Goal: Task Accomplishment & Management: Manage account settings

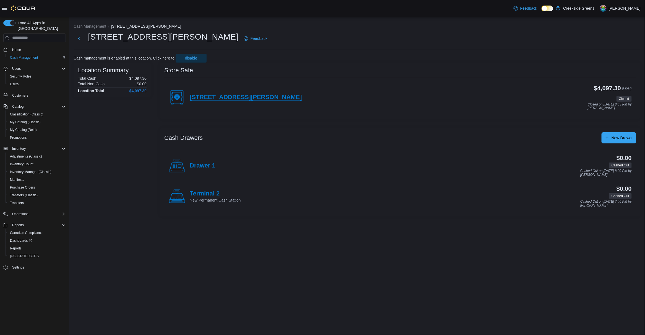
click at [200, 95] on h4 "[STREET_ADDRESS][PERSON_NAME]" at bounding box center [246, 97] width 112 height 7
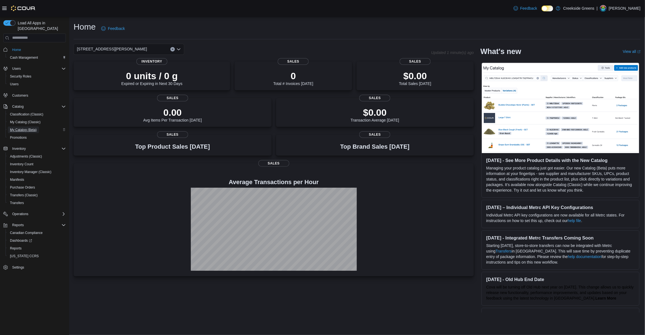
click at [32, 128] on span "My Catalog (Beta)" at bounding box center [23, 130] width 27 height 4
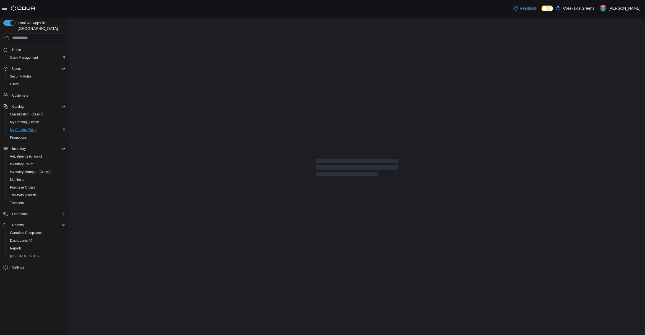
select select "**********"
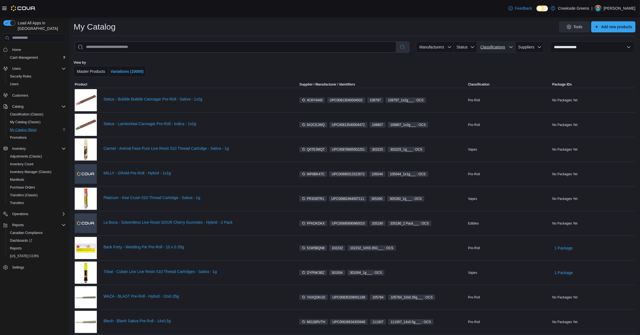
click at [512, 47] on span "Classifications" at bounding box center [496, 46] width 34 height 11
click at [492, 84] on button "Flower" at bounding box center [481, 83] width 23 height 9
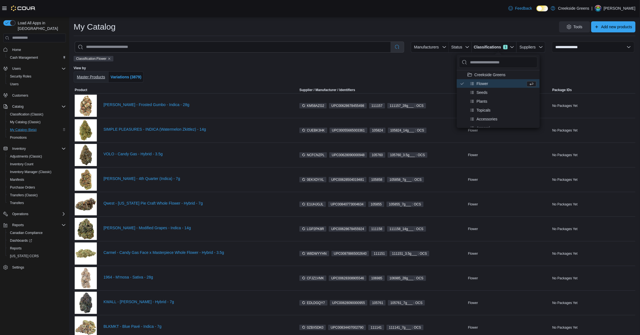
click at [90, 75] on span "Master Products" at bounding box center [91, 77] width 28 height 4
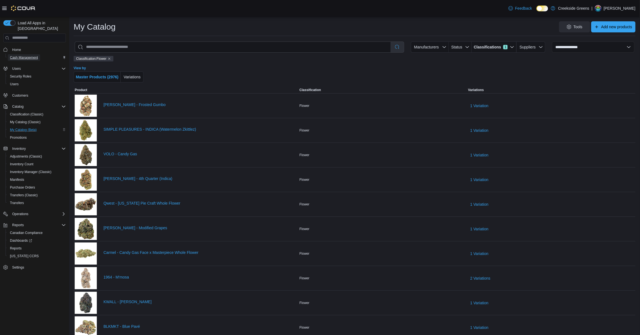
click at [21, 55] on span "Cash Management" at bounding box center [24, 57] width 28 height 4
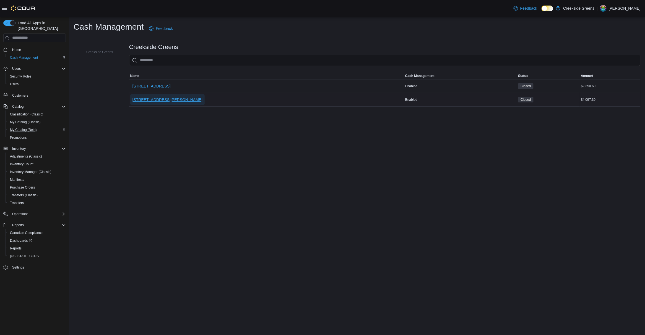
click at [151, 98] on span "[STREET_ADDRESS][PERSON_NAME]" at bounding box center [168, 100] width 70 height 6
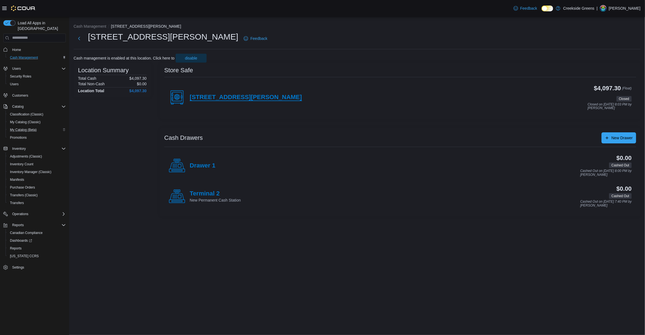
click at [210, 94] on h4 "[STREET_ADDRESS][PERSON_NAME]" at bounding box center [246, 97] width 112 height 7
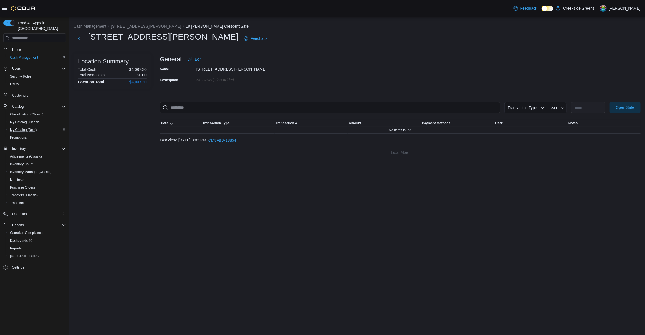
click at [626, 107] on span "Open Safe" at bounding box center [625, 108] width 19 height 6
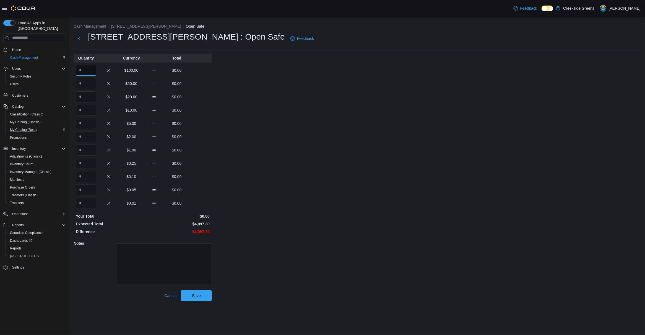
click at [84, 70] on input "Quantity" at bounding box center [86, 70] width 20 height 11
type input "*"
type input "**"
type input "*"
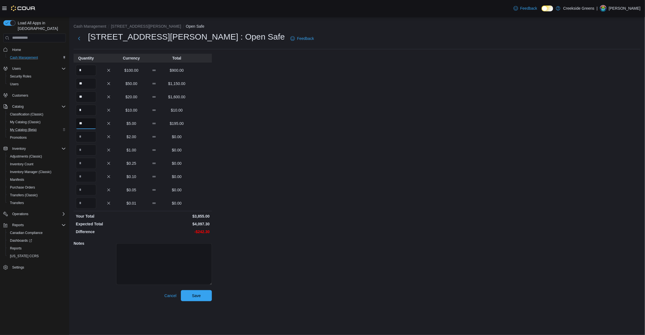
type input "**"
type input "***"
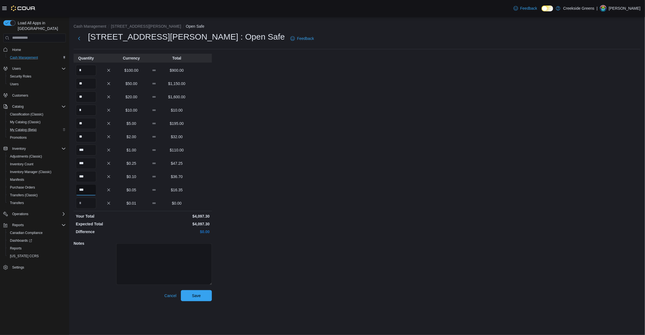
type input "***"
click at [212, 296] on div "Cash Management 19 [PERSON_NAME] Crescent Open Safe 19 [PERSON_NAME] Crescent :…" at bounding box center [357, 161] width 576 height 289
click at [192, 297] on span "Save" at bounding box center [196, 295] width 9 height 6
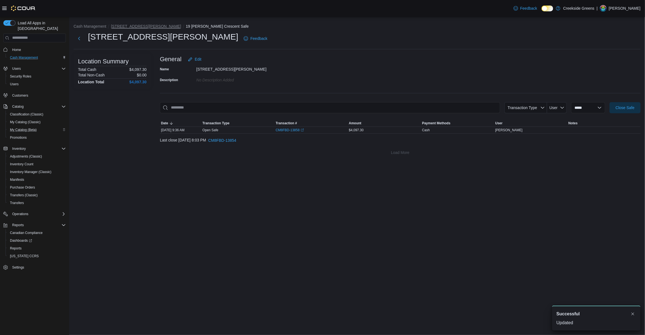
click at [138, 28] on button "[STREET_ADDRESS][PERSON_NAME]" at bounding box center [146, 26] width 70 height 4
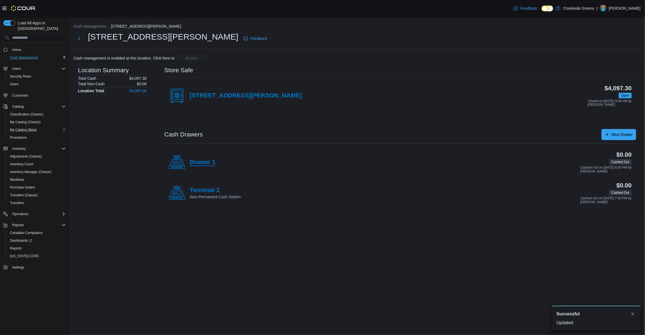
click at [192, 162] on h4 "Drawer 1" at bounding box center [203, 162] width 26 height 7
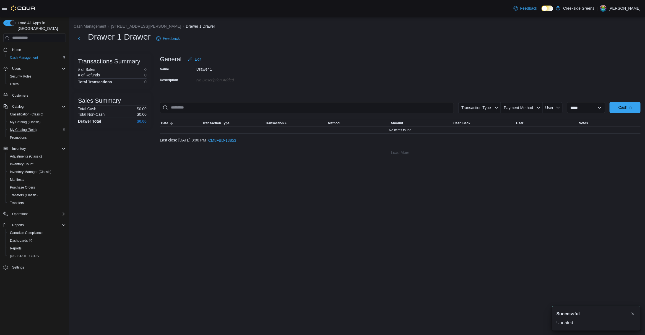
click at [621, 107] on span "Cash In" at bounding box center [625, 108] width 13 height 6
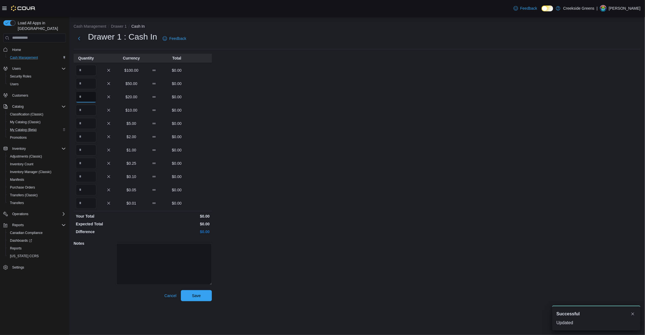
click at [89, 93] on input "Quantity" at bounding box center [86, 96] width 20 height 11
type input "*"
type input "**"
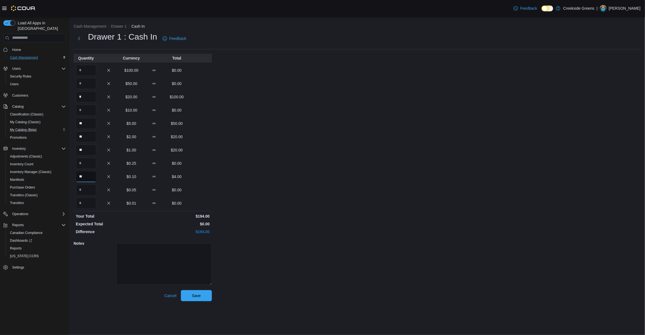
type input "**"
click at [84, 163] on input "Quantity" at bounding box center [86, 163] width 20 height 11
type input "**"
click at [353, 216] on div "Cash Management Drawer 1 Cash In Drawer 1 : Cash In Feedback Quantity Currency …" at bounding box center [357, 161] width 576 height 289
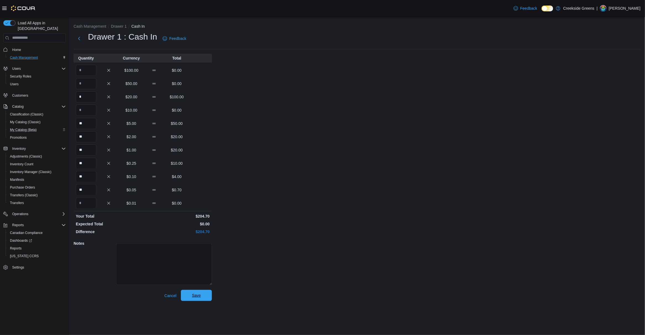
click at [196, 297] on span "Save" at bounding box center [196, 295] width 9 height 6
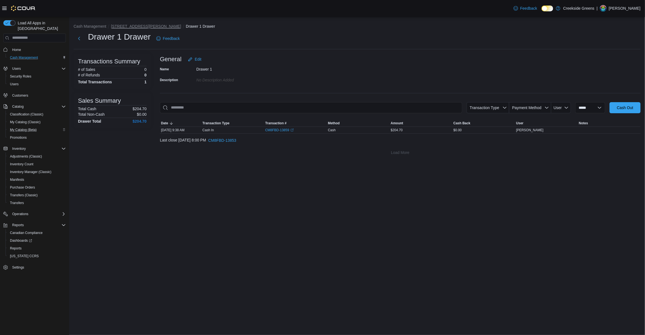
click at [135, 28] on button "[STREET_ADDRESS][PERSON_NAME]" at bounding box center [146, 26] width 70 height 4
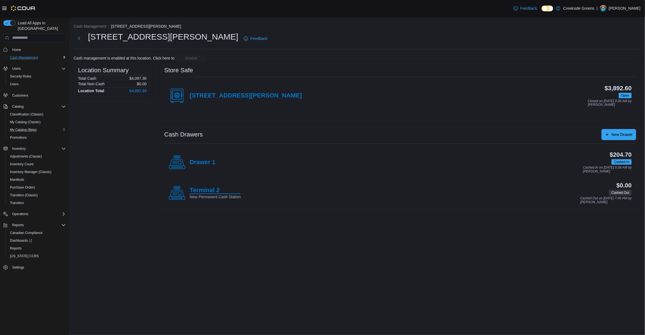
click at [194, 194] on h4 "Terminal 2" at bounding box center [215, 190] width 51 height 7
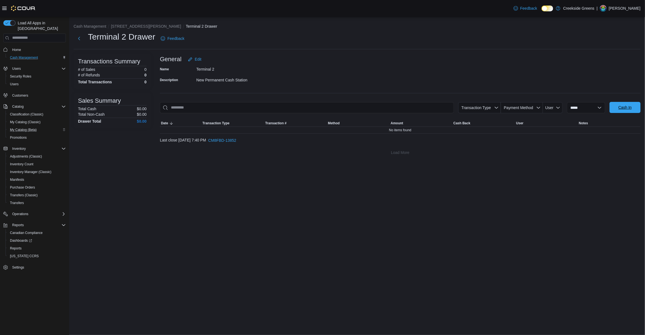
click at [624, 107] on span "Cash In" at bounding box center [625, 108] width 13 height 6
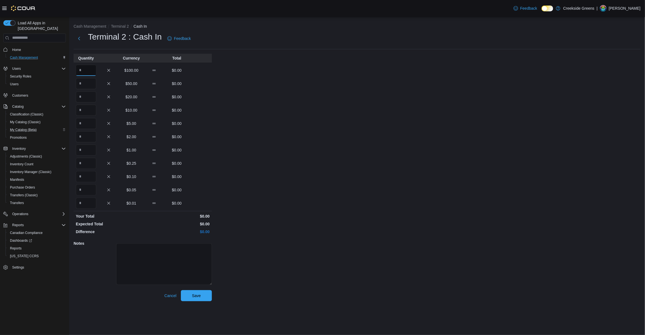
click at [84, 70] on input "Quantity" at bounding box center [86, 70] width 20 height 11
click at [85, 97] on input "Quantity" at bounding box center [86, 96] width 20 height 11
type input "*"
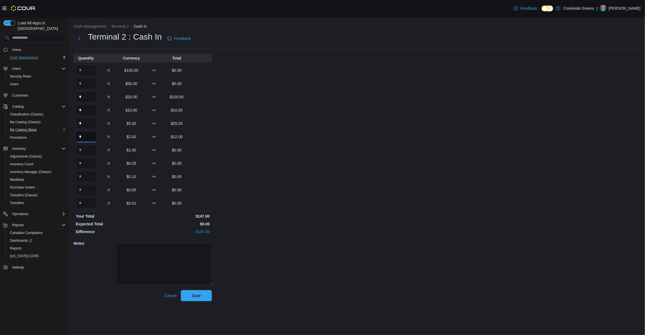
type input "*"
type input "**"
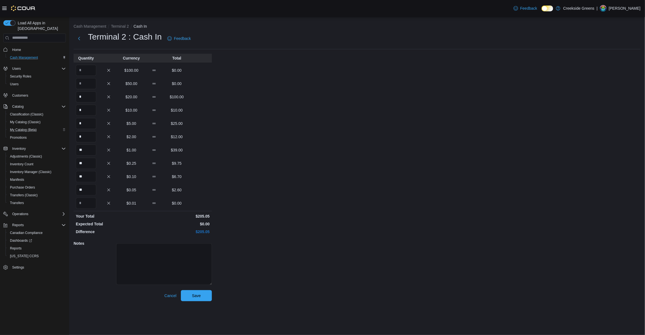
click at [329, 284] on div "Cash Management Terminal 2 Cash In Terminal 2 : Cash In Feedback Quantity Curre…" at bounding box center [357, 161] width 576 height 289
click at [201, 295] on span "Save" at bounding box center [196, 295] width 24 height 11
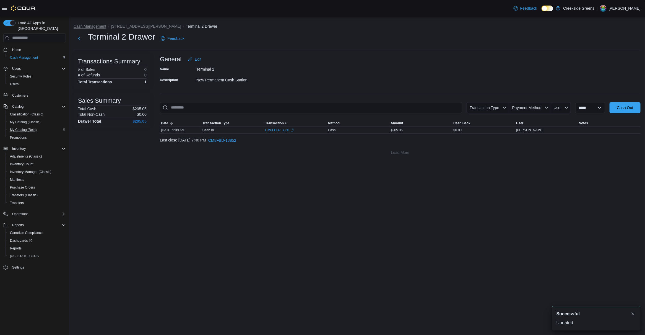
click at [93, 27] on button "Cash Management" at bounding box center [90, 26] width 33 height 4
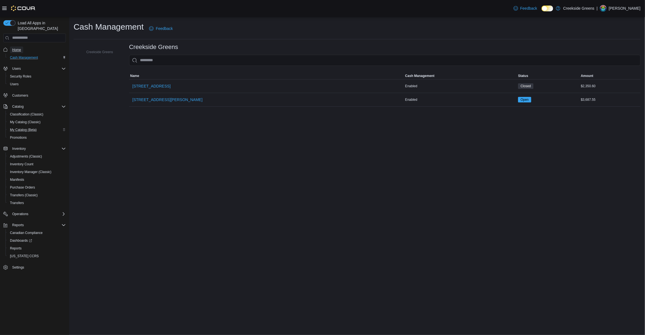
click at [17, 48] on span "Home" at bounding box center [16, 50] width 9 height 4
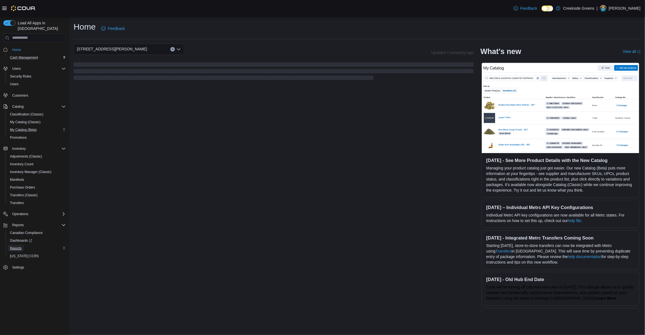
click at [18, 246] on span "Reports" at bounding box center [16, 248] width 12 height 4
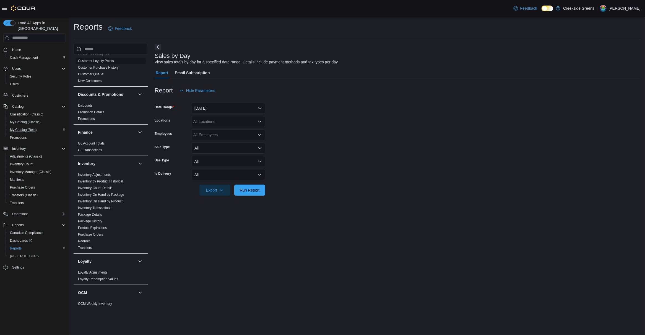
scroll to position [347, 0]
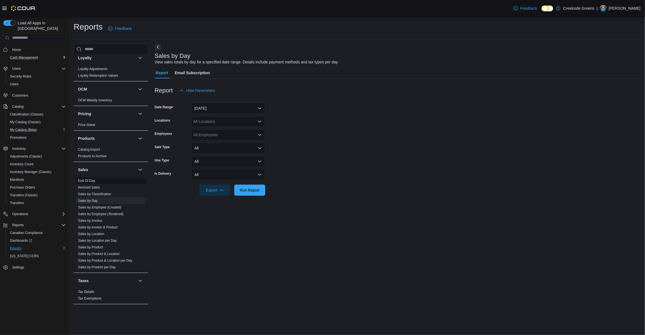
click at [89, 179] on link "End Of Day" at bounding box center [86, 181] width 17 height 4
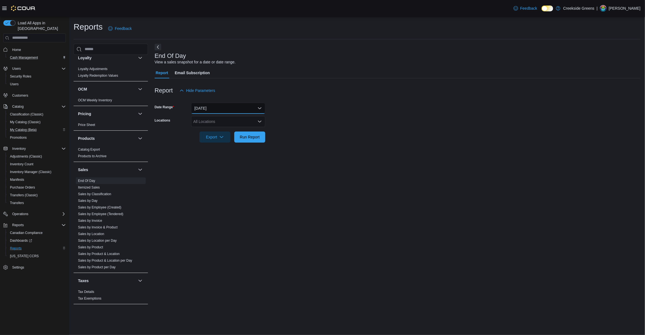
click at [220, 105] on button "[DATE]" at bounding box center [228, 108] width 74 height 11
click at [214, 139] on span "[DATE]" at bounding box center [231, 141] width 63 height 7
click at [248, 120] on div "All Locations" at bounding box center [228, 121] width 74 height 11
click at [225, 140] on span "[STREET_ADDRESS]" at bounding box center [222, 139] width 38 height 6
click at [364, 144] on div at bounding box center [398, 145] width 486 height 7
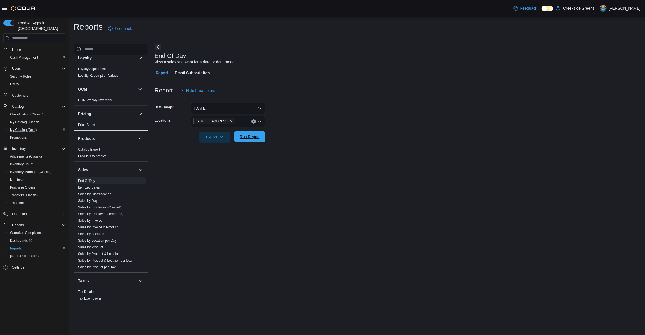
click at [263, 139] on button "Run Report" at bounding box center [249, 136] width 31 height 11
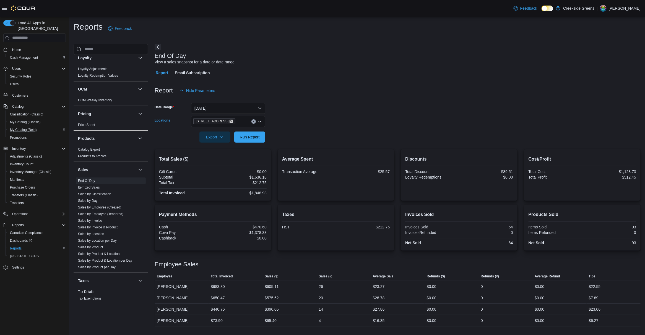
click at [230, 120] on icon "Remove 1192 Bank Street from selection in this group" at bounding box center [231, 121] width 3 height 3
click at [214, 148] on span "[STREET_ADDRESS][PERSON_NAME]" at bounding box center [238, 147] width 70 height 6
click at [327, 128] on div at bounding box center [398, 129] width 486 height 4
click at [243, 137] on span "Run Report" at bounding box center [250, 137] width 20 height 6
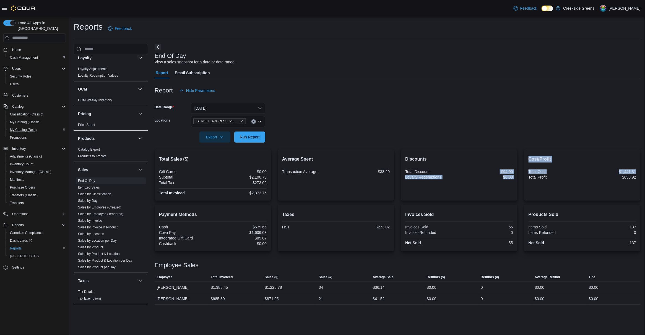
drag, startPoint x: 492, startPoint y: 172, endPoint x: 522, endPoint y: 173, distance: 29.9
click at [522, 173] on div "Total Sales ($) Gift Cards $0.00 Subtotal $2,100.73 Total Tax $273.02 Total Inv…" at bounding box center [398, 174] width 486 height 51
click at [491, 149] on div "Discounts Total Discount -$94.90 Loyalty Redemptions $0.00" at bounding box center [459, 174] width 116 height 51
click at [89, 199] on link "Sales by Day" at bounding box center [88, 201] width 20 height 4
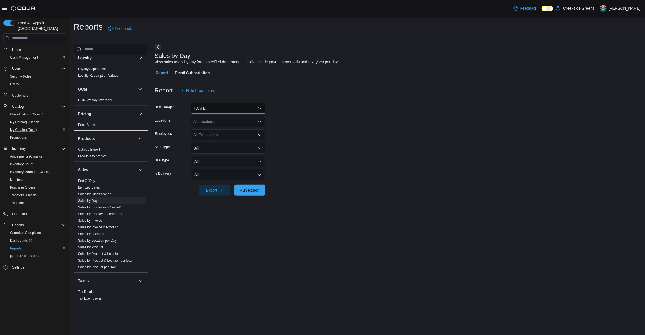
click at [235, 106] on button "[DATE]" at bounding box center [228, 108] width 74 height 11
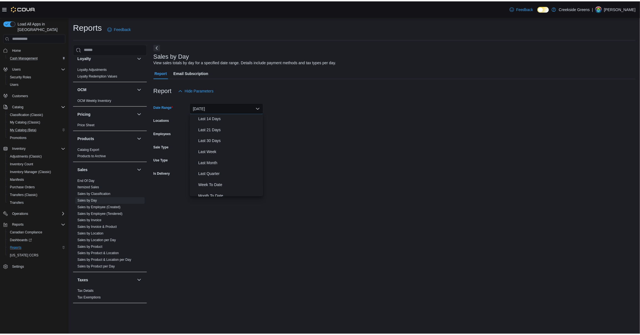
scroll to position [56, 0]
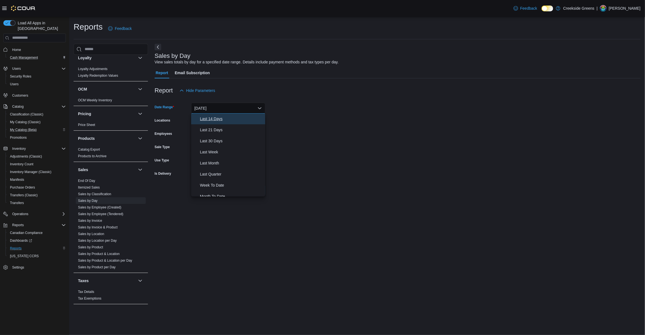
click at [211, 120] on span "Last 14 Days" at bounding box center [231, 118] width 63 height 7
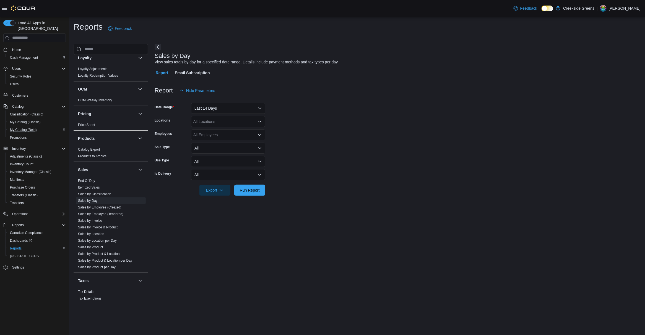
click at [398, 139] on form "Date Range Last 14 Days Locations All Locations Employees All Employees Sale Ty…" at bounding box center [398, 146] width 486 height 100
click at [246, 124] on div "All Locations" at bounding box center [228, 121] width 74 height 11
click at [232, 144] on span "[STREET_ADDRESS][PERSON_NAME]" at bounding box center [238, 147] width 70 height 6
click at [325, 146] on form "Date Range Last 14 Days Locations [STREET_ADDRESS][PERSON_NAME] Employees All E…" at bounding box center [398, 146] width 486 height 100
click at [261, 191] on span "Run Report" at bounding box center [250, 189] width 24 height 11
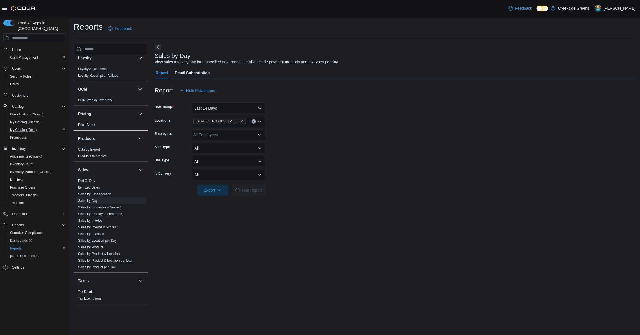
click at [159, 47] on button "Next" at bounding box center [158, 47] width 7 height 7
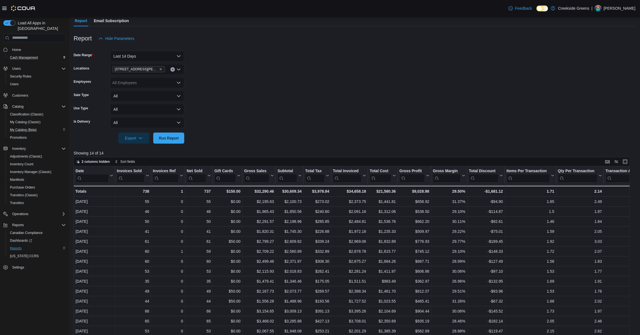
scroll to position [67, 0]
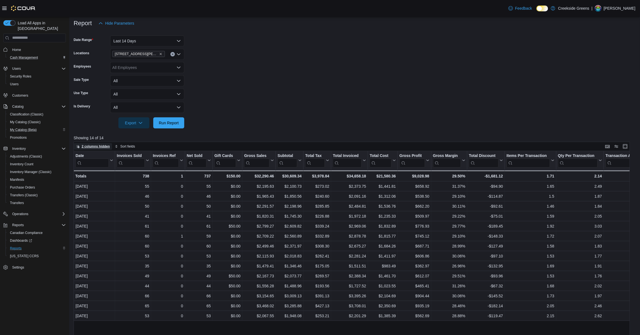
click at [104, 145] on span "2 columns hidden" at bounding box center [96, 146] width 28 height 4
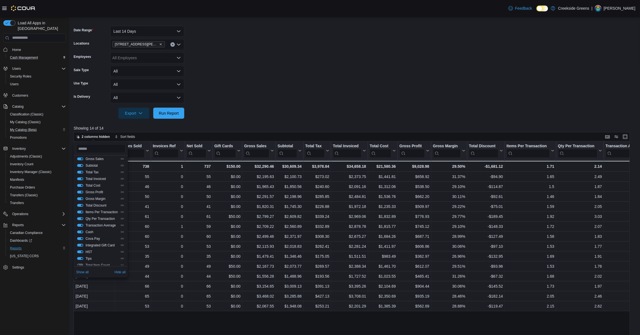
scroll to position [35, 0]
click at [337, 76] on form "Date Range Last 14 Days Locations [STREET_ADDRESS][PERSON_NAME] Employees All E…" at bounding box center [355, 69] width 562 height 100
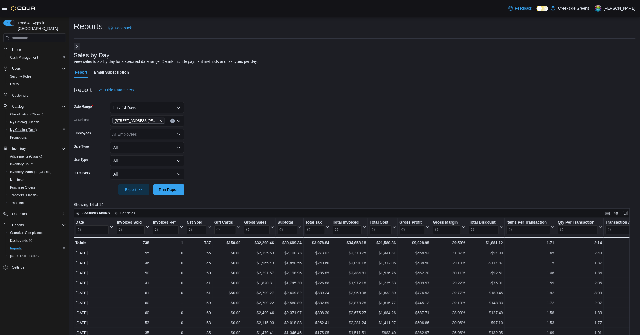
scroll to position [0, 0]
click at [77, 49] on button "Next" at bounding box center [77, 46] width 7 height 7
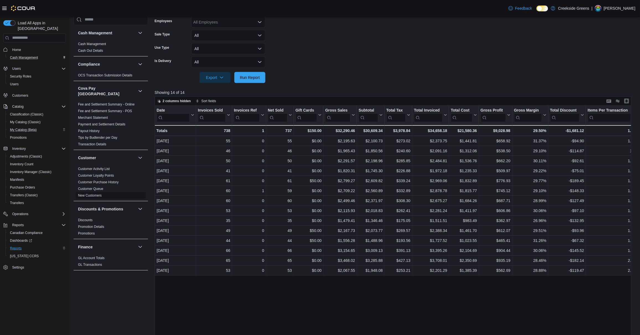
scroll to position [69, 0]
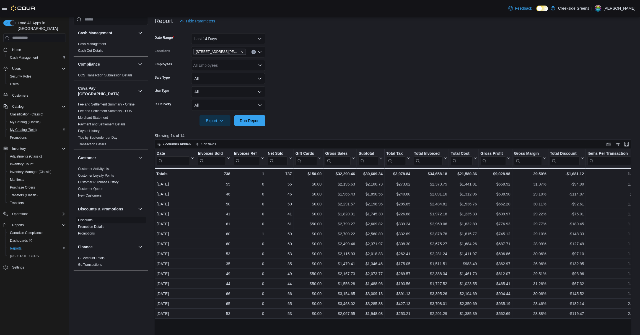
click at [87, 218] on link "Discounts" at bounding box center [85, 220] width 15 height 4
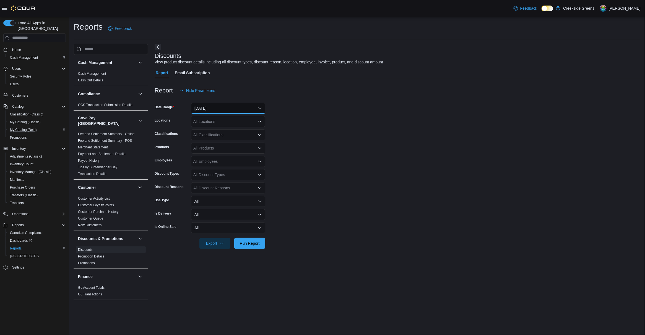
click at [219, 108] on button "[DATE]" at bounding box center [228, 108] width 74 height 11
click at [214, 177] on span "Last 14 Days" at bounding box center [231, 174] width 63 height 7
click at [226, 126] on div "All Locations" at bounding box center [228, 121] width 74 height 11
click at [229, 149] on span "[STREET_ADDRESS][PERSON_NAME]" at bounding box center [238, 147] width 70 height 6
click at [365, 158] on form "Date Range Last 14 Days Locations [STREET_ADDRESS][PERSON_NAME] Classifications…" at bounding box center [398, 172] width 486 height 153
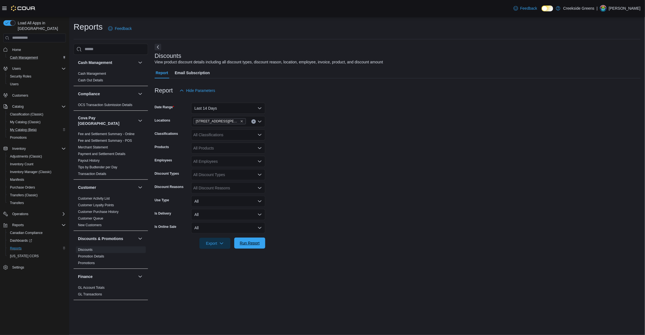
click at [258, 245] on span "Run Report" at bounding box center [250, 243] width 20 height 6
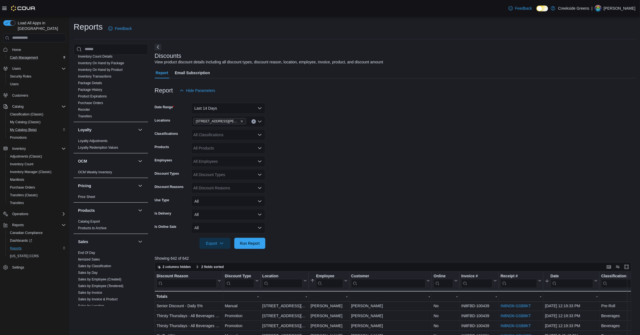
scroll to position [279, 0]
click at [89, 248] on link "End Of Day" at bounding box center [86, 250] width 17 height 4
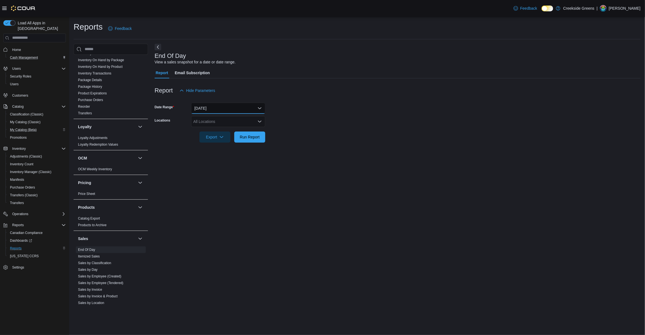
click at [227, 106] on button "[DATE]" at bounding box center [228, 108] width 74 height 11
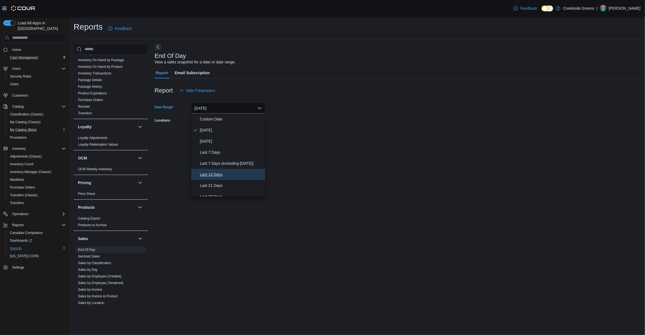
click at [212, 176] on span "Last 14 Days" at bounding box center [231, 174] width 63 height 7
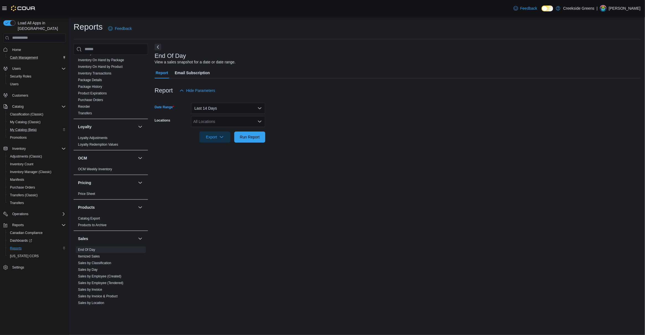
click at [238, 122] on div "All Locations" at bounding box center [228, 121] width 74 height 11
click at [225, 148] on span "[STREET_ADDRESS][PERSON_NAME]" at bounding box center [238, 147] width 70 height 6
click at [323, 165] on div "End Of Day View a sales snapshot for a date or date range. Report Email Subscri…" at bounding box center [398, 175] width 486 height 262
click at [261, 139] on span "Run Report" at bounding box center [250, 136] width 24 height 11
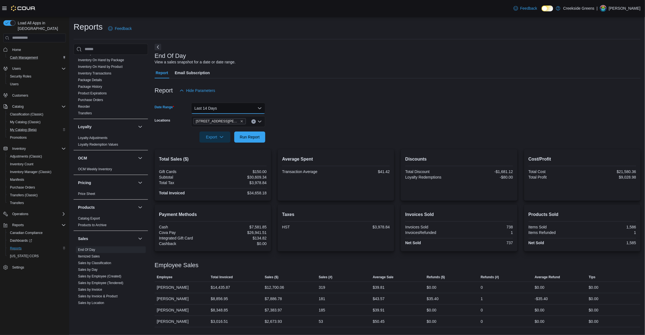
click at [236, 106] on button "Last 14 Days" at bounding box center [228, 108] width 74 height 11
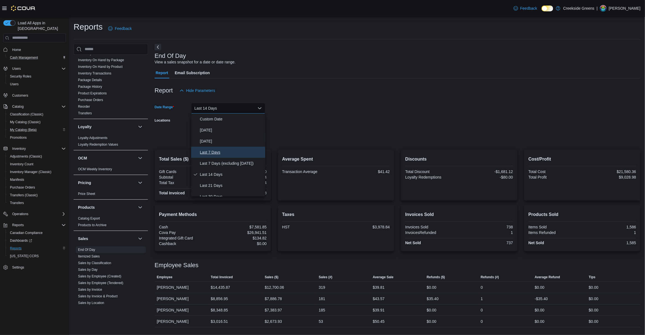
click at [211, 155] on span "Last 7 Days" at bounding box center [231, 152] width 63 height 7
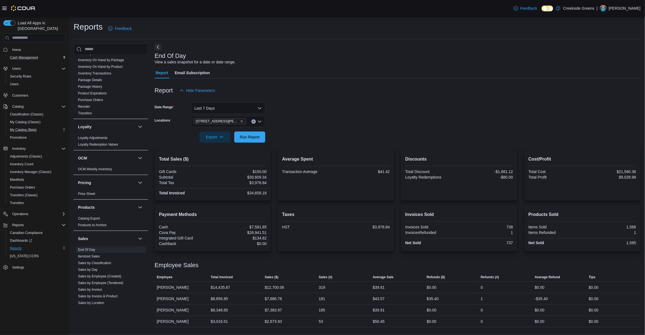
click at [310, 119] on form "Date Range Last 7 Days Locations [STREET_ADDRESS][PERSON_NAME] Export Run Report" at bounding box center [398, 119] width 486 height 46
click at [248, 136] on span "Run Report" at bounding box center [250, 137] width 20 height 6
drag, startPoint x: 495, startPoint y: 168, endPoint x: 516, endPoint y: 171, distance: 20.7
click at [516, 171] on div "Discounts Total Discount -$842.66 Loyalty Redemptions -$50.00" at bounding box center [459, 174] width 116 height 51
click at [445, 139] on form "Date Range Last 7 Days Locations [STREET_ADDRESS][PERSON_NAME] Export Run Report" at bounding box center [398, 119] width 486 height 46
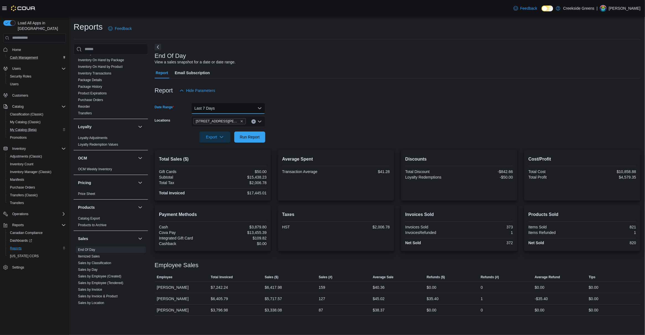
click at [237, 109] on button "Last 7 Days" at bounding box center [228, 108] width 74 height 11
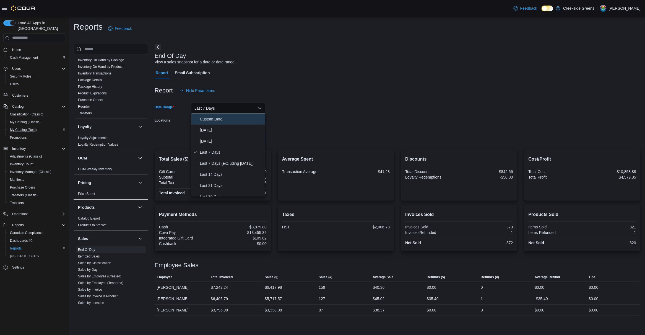
click at [222, 120] on span "Custom Date" at bounding box center [231, 119] width 63 height 7
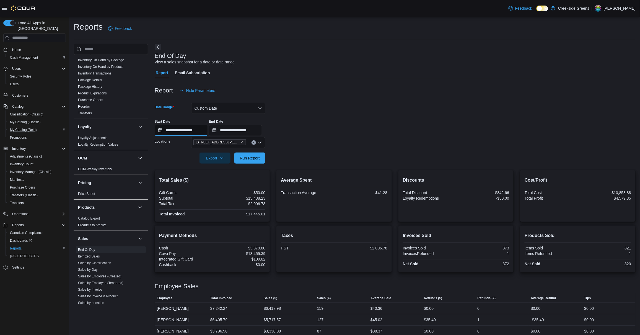
click at [179, 130] on input "**********" at bounding box center [181, 130] width 53 height 11
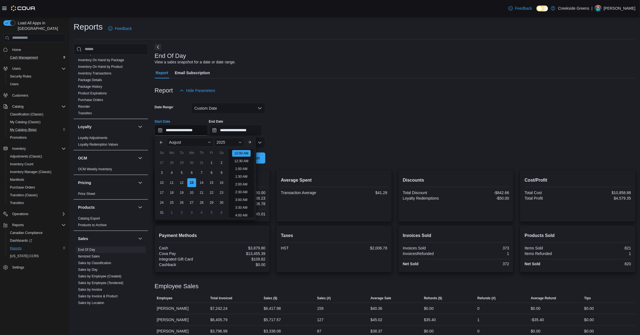
scroll to position [17, 0]
click at [189, 165] on div "30" at bounding box center [192, 163] width 10 height 10
type input "**********"
click at [240, 134] on input "**********" at bounding box center [235, 130] width 53 height 11
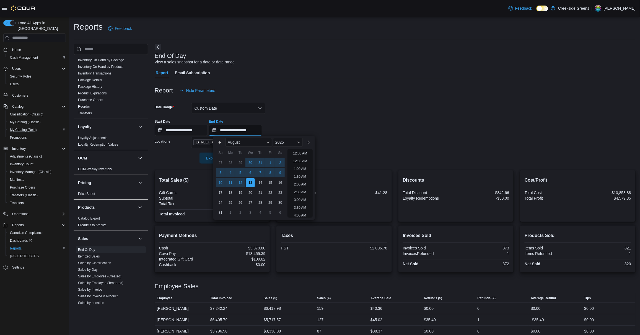
scroll to position [304, 0]
click at [251, 173] on div "6" at bounding box center [250, 173] width 10 height 10
type input "**********"
click at [314, 105] on form "**********" at bounding box center [395, 130] width 481 height 68
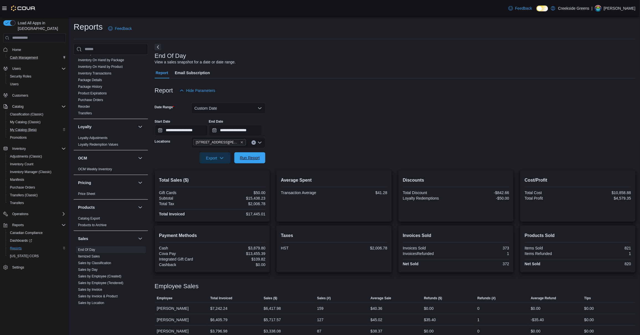
click at [257, 157] on span "Run Report" at bounding box center [250, 158] width 20 height 6
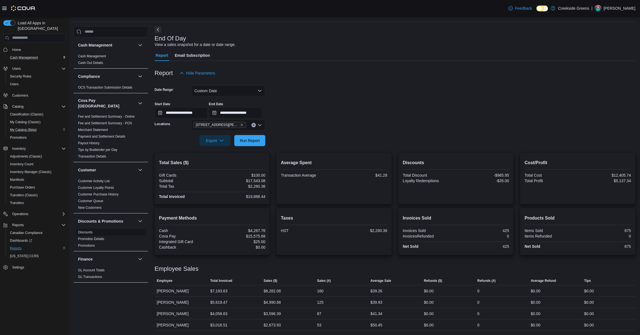
click at [91, 230] on link "Discounts" at bounding box center [85, 232] width 15 height 4
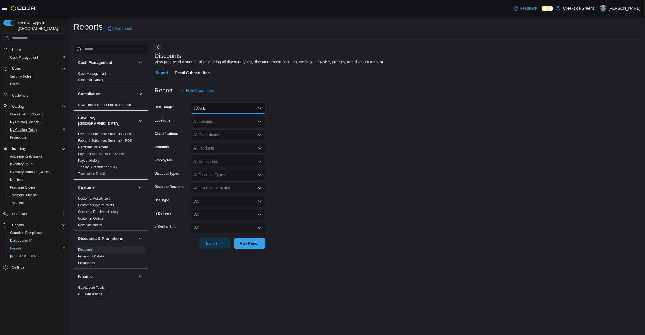
click at [242, 107] on button "[DATE]" at bounding box center [228, 108] width 74 height 11
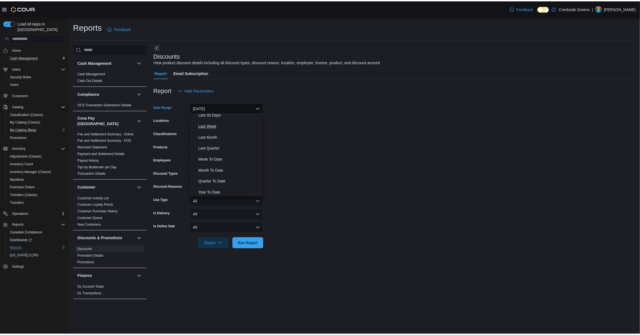
scroll to position [83, 0]
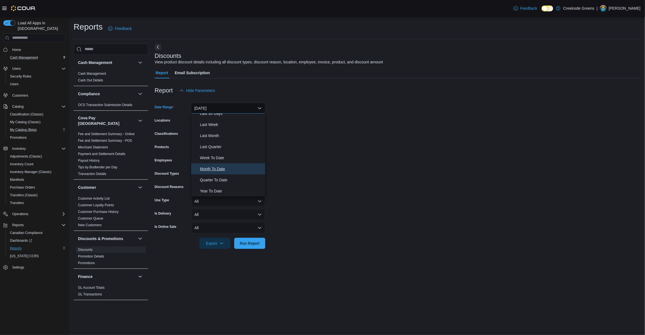
click at [224, 169] on span "Month To Date" at bounding box center [231, 168] width 63 height 7
click at [247, 123] on div "All Locations" at bounding box center [228, 121] width 74 height 11
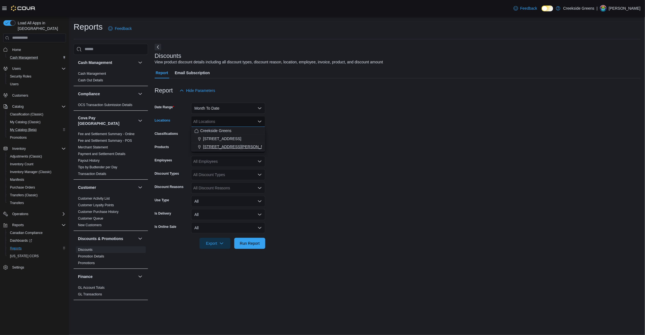
click at [237, 144] on span "[STREET_ADDRESS][PERSON_NAME]" at bounding box center [238, 147] width 70 height 6
click at [315, 160] on form "Date Range Month To Date Locations [STREET_ADDRESS][PERSON_NAME] Combo box. Sel…" at bounding box center [398, 172] width 486 height 153
click at [257, 246] on span "Run Report" at bounding box center [250, 242] width 24 height 11
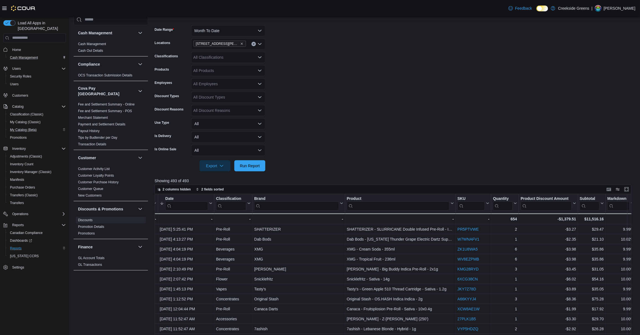
scroll to position [76, 0]
click at [216, 86] on div "All Employees" at bounding box center [228, 85] width 74 height 11
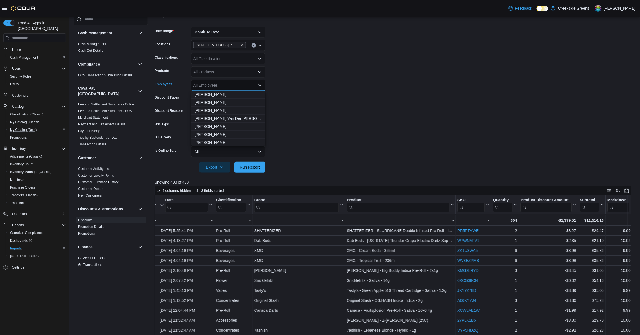
click at [208, 102] on span "[PERSON_NAME]" at bounding box center [228, 103] width 68 height 6
click at [339, 115] on form "Date Range Month To Date Locations [STREET_ADDRESS][PERSON_NAME] Classification…" at bounding box center [395, 96] width 481 height 153
click at [253, 164] on span "Run Report" at bounding box center [250, 166] width 24 height 11
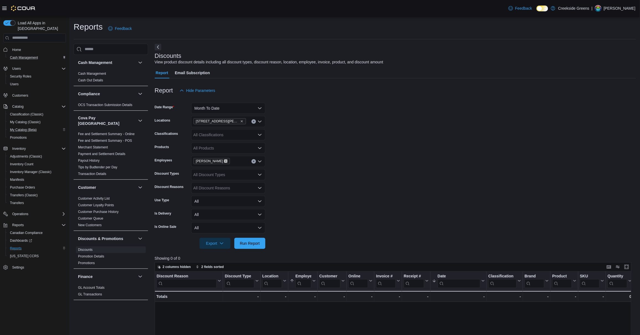
click at [224, 162] on icon "Remove August Alves from selection in this group" at bounding box center [225, 160] width 3 height 3
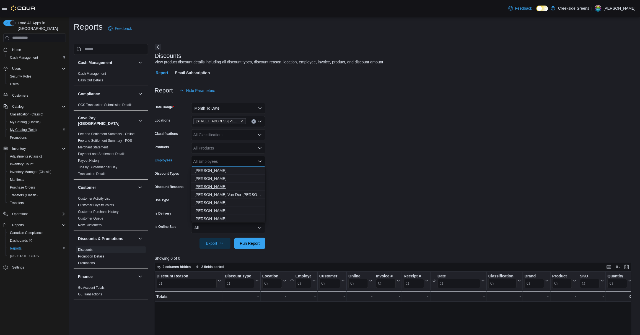
click at [211, 186] on span "[PERSON_NAME]" at bounding box center [228, 187] width 68 height 6
click at [333, 190] on form "Date Range Month To Date Locations [STREET_ADDRESS][PERSON_NAME] Classification…" at bounding box center [395, 172] width 481 height 153
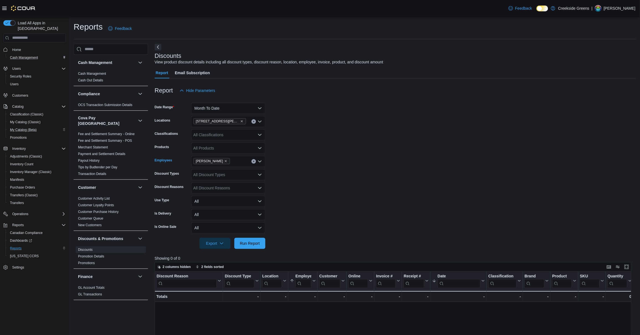
click at [226, 162] on span "[PERSON_NAME]" at bounding box center [211, 161] width 37 height 6
click at [225, 162] on icon "Remove August Comeau from selection in this group" at bounding box center [225, 160] width 3 height 3
click at [244, 109] on button "Month To Date" at bounding box center [228, 108] width 74 height 11
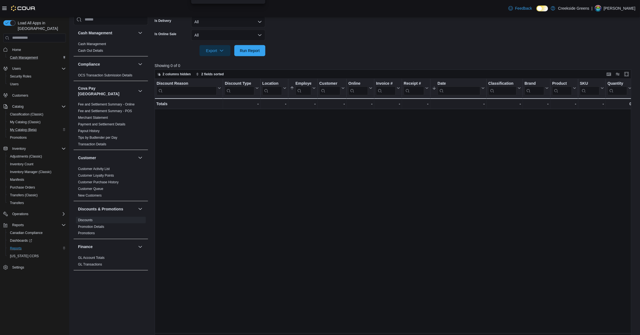
scroll to position [150, 0]
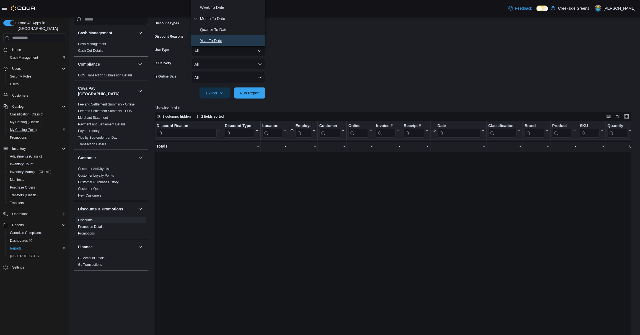
click at [218, 44] on button "Year To Date" at bounding box center [228, 40] width 74 height 11
click at [299, 50] on div "Discounts View product discount details including all discount types, discount …" at bounding box center [395, 136] width 481 height 486
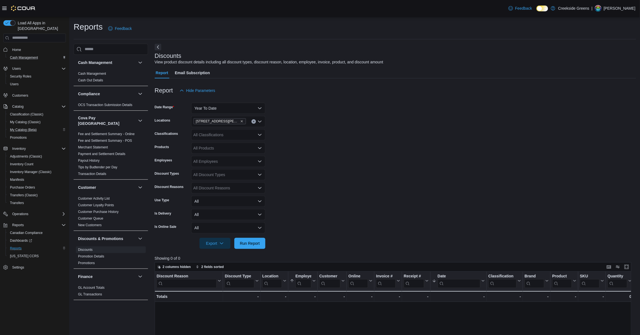
click at [210, 161] on div "All Employees" at bounding box center [228, 161] width 74 height 11
click at [209, 178] on span "[PERSON_NAME]" at bounding box center [228, 179] width 68 height 6
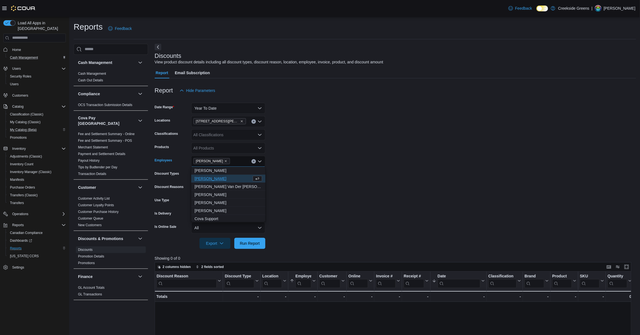
click at [380, 180] on form "Date Range Year To Date Locations [STREET_ADDRESS][PERSON_NAME] Classifications…" at bounding box center [395, 172] width 481 height 153
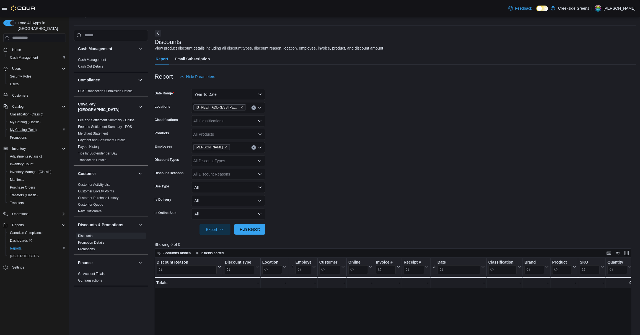
click at [251, 230] on span "Run Report" at bounding box center [250, 229] width 20 height 6
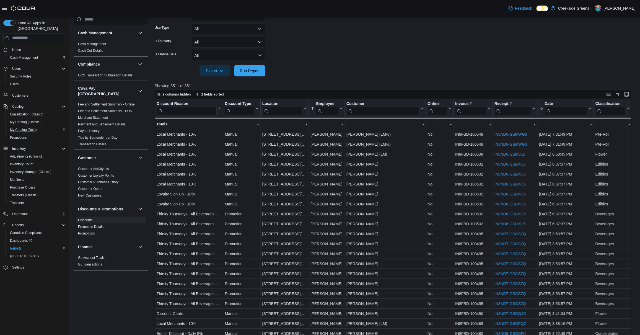
scroll to position [199, 0]
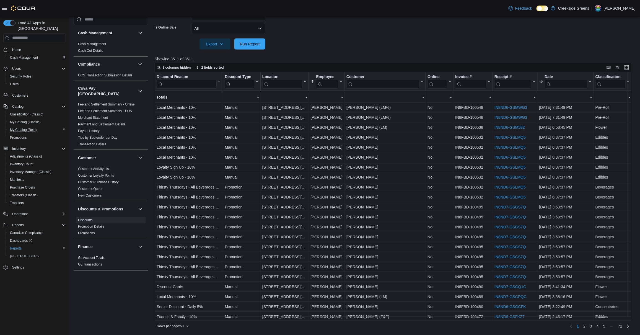
drag, startPoint x: 402, startPoint y: 320, endPoint x: 428, endPoint y: 319, distance: 25.5
click at [438, 318] on div "2 columns hidden 2 fields sorted Discount Reason Click to view column header ac…" at bounding box center [393, 197] width 477 height 268
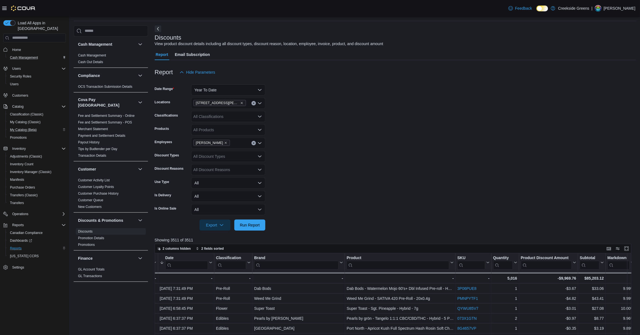
scroll to position [18, 0]
click at [224, 143] on icon "Remove August Alves from selection in this group" at bounding box center [225, 142] width 3 height 3
click at [215, 161] on span "[PERSON_NAME]" at bounding box center [228, 162] width 68 height 6
click at [374, 167] on form "Date Range Year To Date Locations [STREET_ADDRESS][PERSON_NAME] Classifications…" at bounding box center [395, 154] width 481 height 153
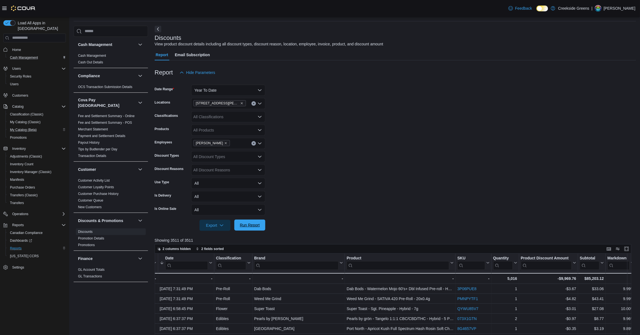
click at [251, 220] on span "Run Report" at bounding box center [250, 224] width 24 height 11
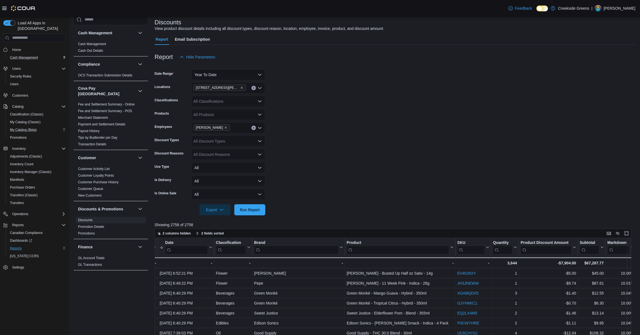
scroll to position [33, 0]
click at [224, 129] on icon "Remove Pat McCaffrey from selection in this group" at bounding box center [225, 127] width 3 height 3
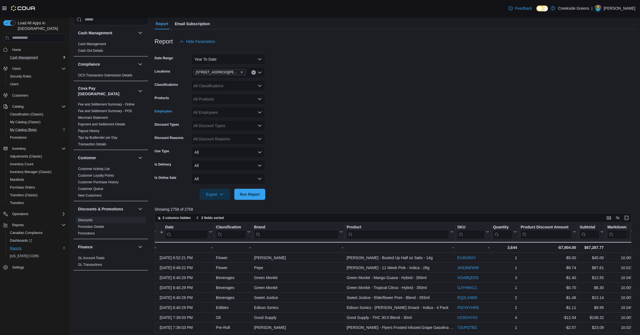
scroll to position [56, 0]
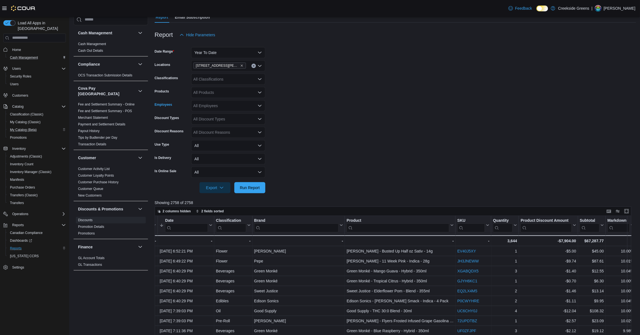
click at [222, 103] on div "All Employees" at bounding box center [228, 105] width 74 height 11
click at [209, 145] on span "[PERSON_NAME]" at bounding box center [228, 144] width 68 height 6
click at [412, 168] on form "Date Range Year To Date Locations [STREET_ADDRESS][PERSON_NAME] Classifications…" at bounding box center [395, 116] width 481 height 153
click at [253, 186] on span "Run Report" at bounding box center [250, 188] width 20 height 6
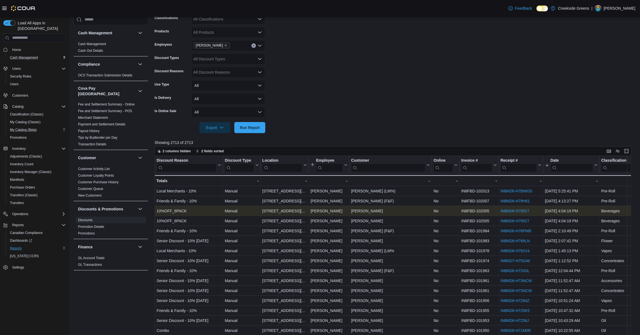
scroll to position [199, 0]
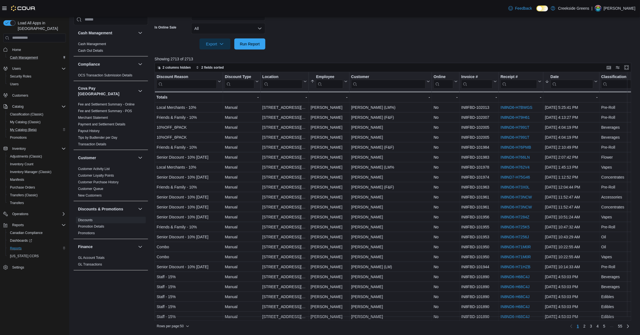
drag, startPoint x: 407, startPoint y: 320, endPoint x: 436, endPoint y: 320, distance: 29.3
click at [436, 321] on div "Rows per page : 50 Page 1 of 55 1 2 3 4 5 … 55" at bounding box center [393, 326] width 477 height 10
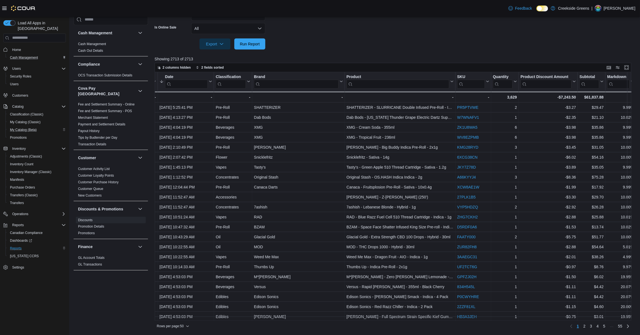
scroll to position [49, 0]
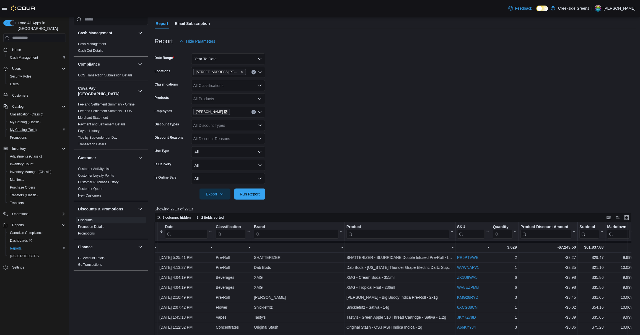
click at [225, 112] on icon "Remove Michelle Geggie from selection in this group" at bounding box center [226, 112] width 2 height 2
click at [203, 161] on span "[PERSON_NAME]" at bounding box center [228, 161] width 68 height 6
click at [374, 163] on form "Date Range Year To Date Locations [STREET_ADDRESS][PERSON_NAME] Classifications…" at bounding box center [395, 123] width 481 height 153
click at [257, 191] on span "Run Report" at bounding box center [250, 194] width 20 height 6
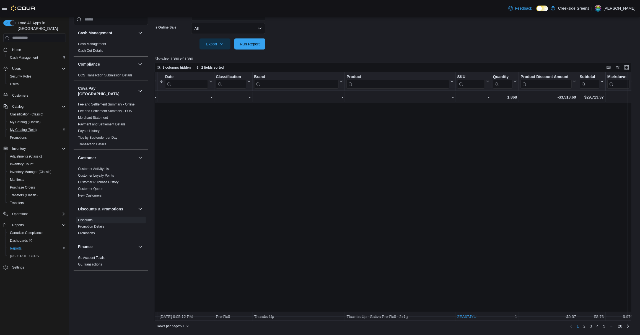
scroll to position [229, 385]
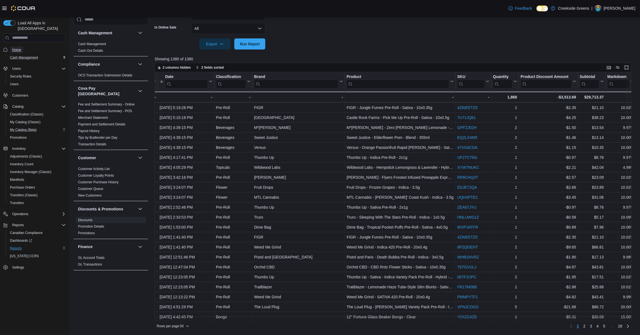
click at [22, 46] on link "Home" at bounding box center [16, 49] width 13 height 7
